Goal: Check status

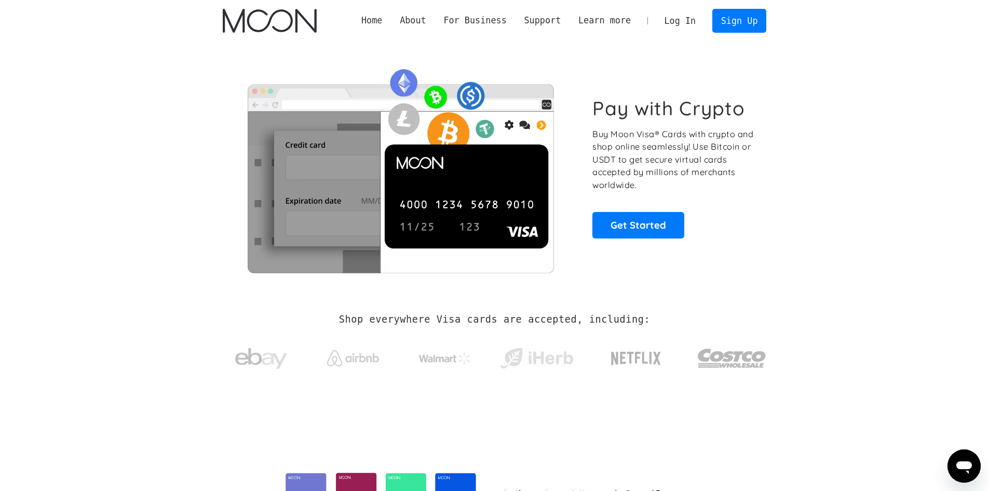
click at [687, 24] on link "Log In" at bounding box center [680, 20] width 49 height 23
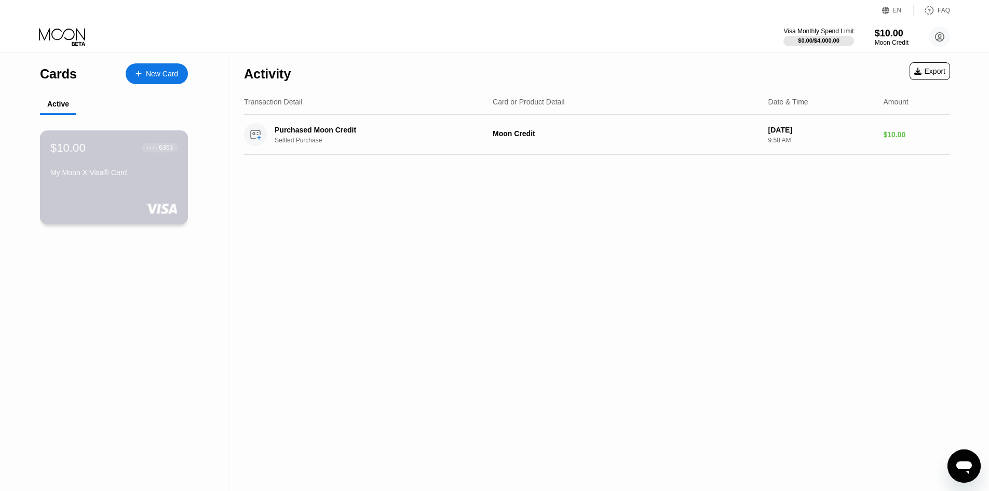
click at [137, 181] on div "My Moon X Visa® Card" at bounding box center [113, 174] width 127 height 12
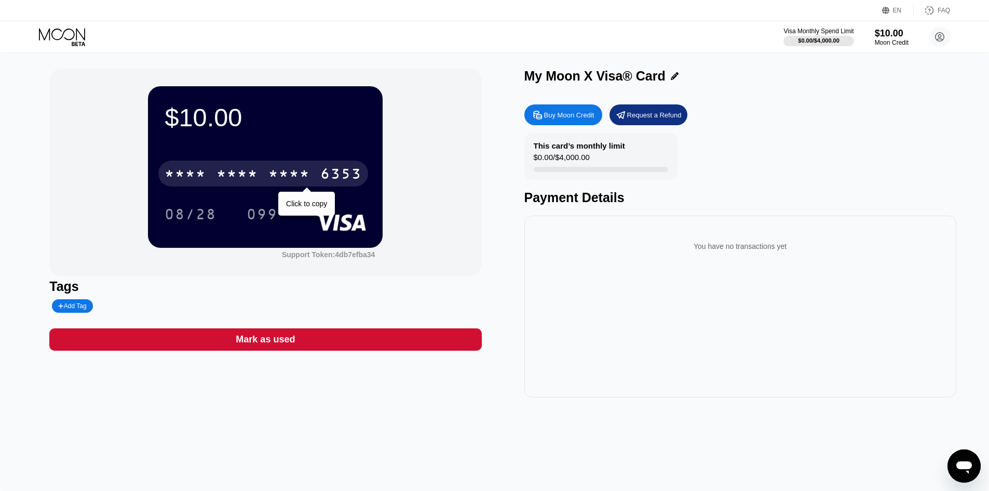
click at [202, 178] on div "* * * *" at bounding box center [186, 175] width 42 height 17
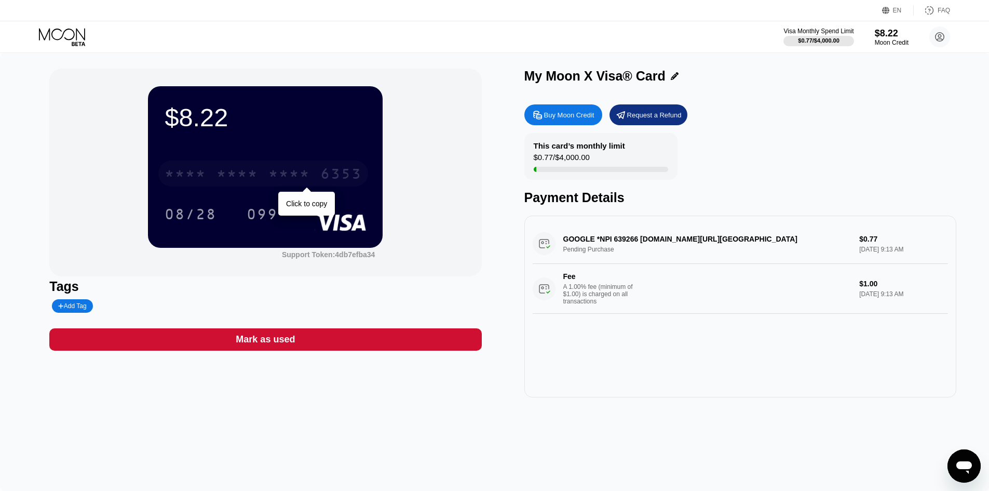
click at [247, 170] on div "* * * *" at bounding box center [238, 175] width 42 height 17
click at [269, 181] on div "2224" at bounding box center [290, 175] width 42 height 17
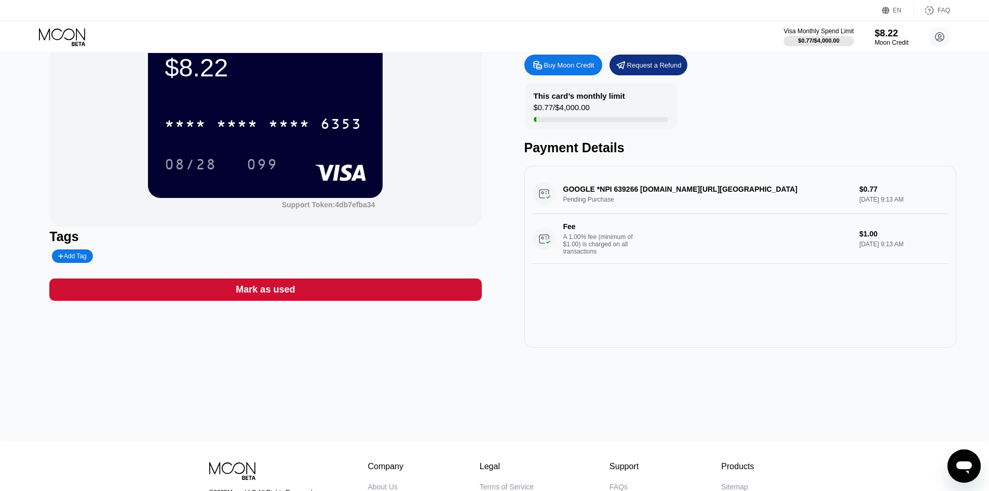
scroll to position [104, 0]
